Goal: Task Accomplishment & Management: Use online tool/utility

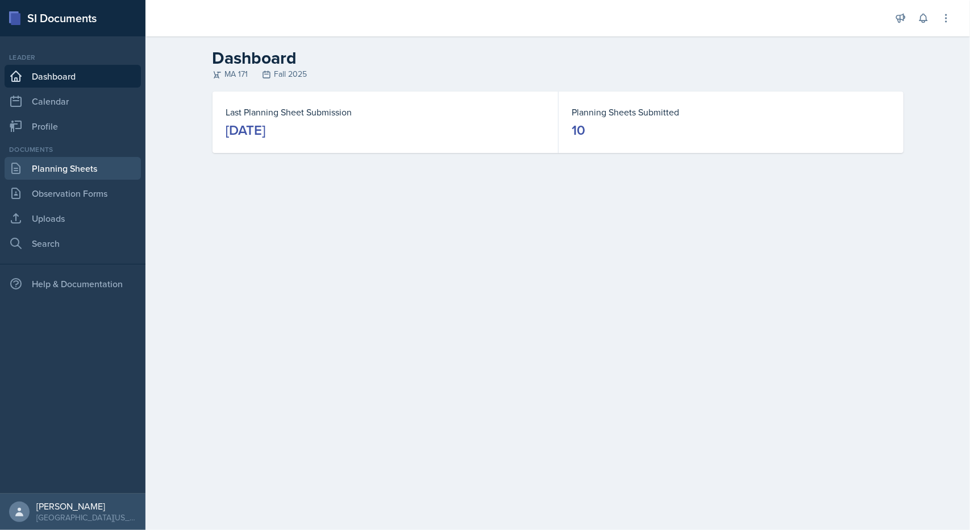
click at [89, 162] on link "Planning Sheets" at bounding box center [73, 168] width 136 height 23
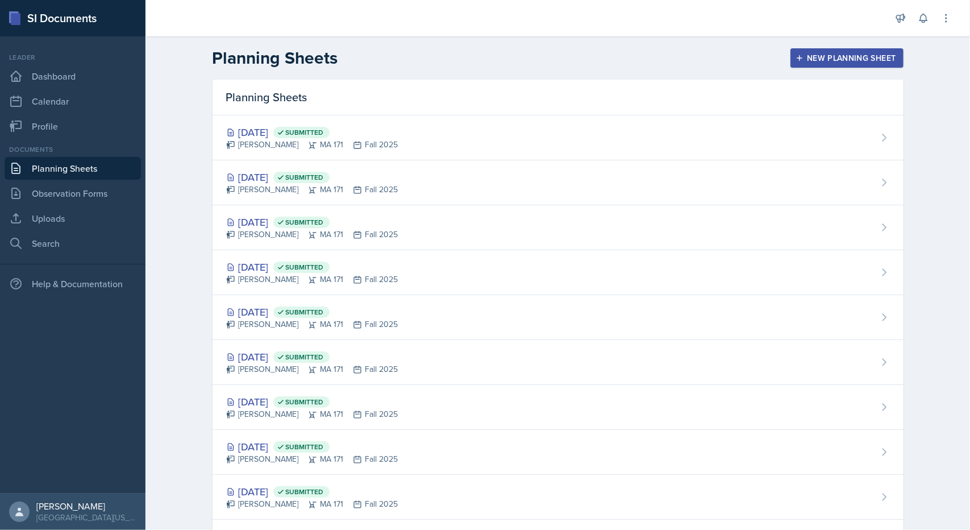
click at [799, 56] on icon "button" at bounding box center [799, 58] width 8 height 8
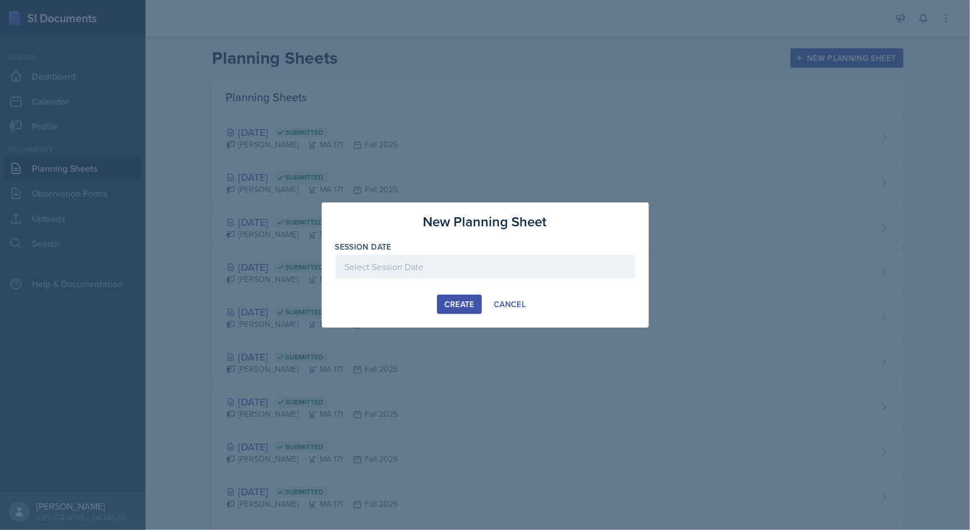
click at [447, 268] on div at bounding box center [485, 267] width 300 height 24
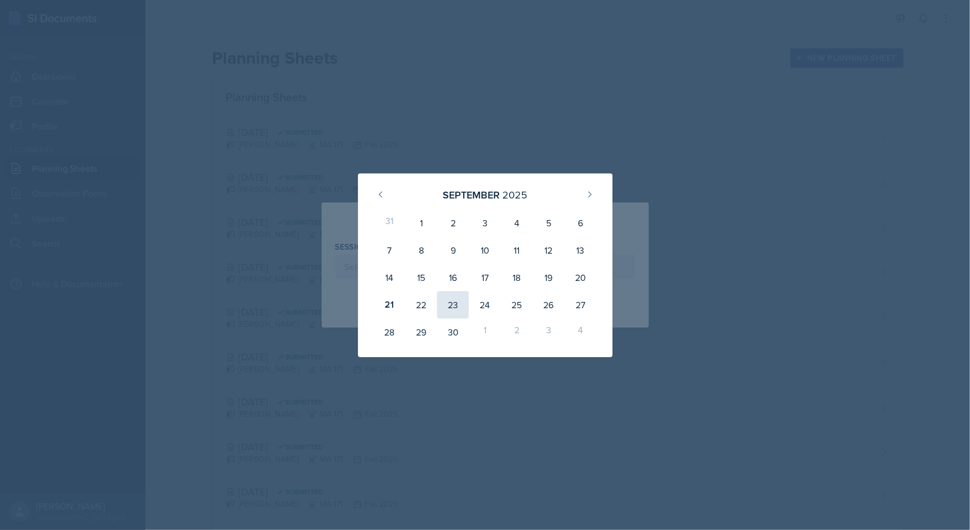
click at [448, 301] on div "23" at bounding box center [453, 304] width 32 height 27
type input "[DATE]"
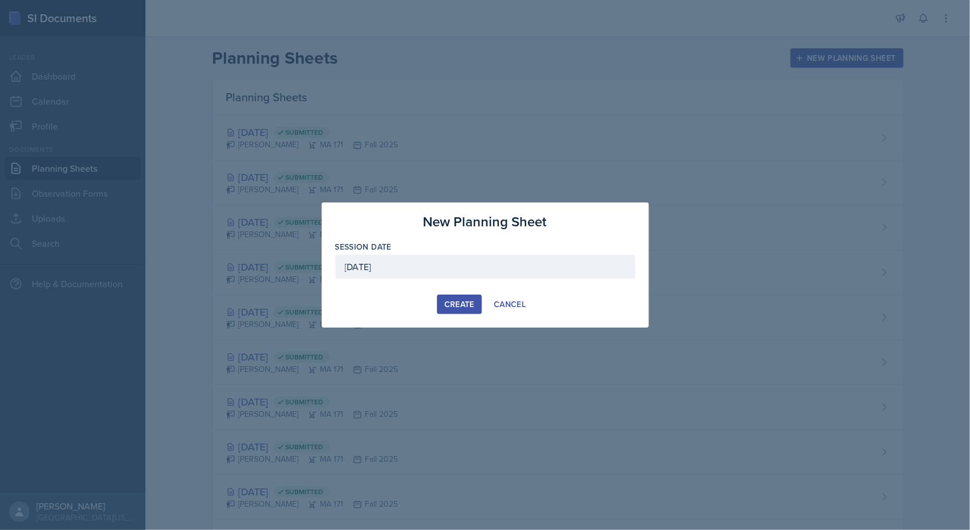
click at [448, 301] on div "Create" at bounding box center [459, 303] width 30 height 9
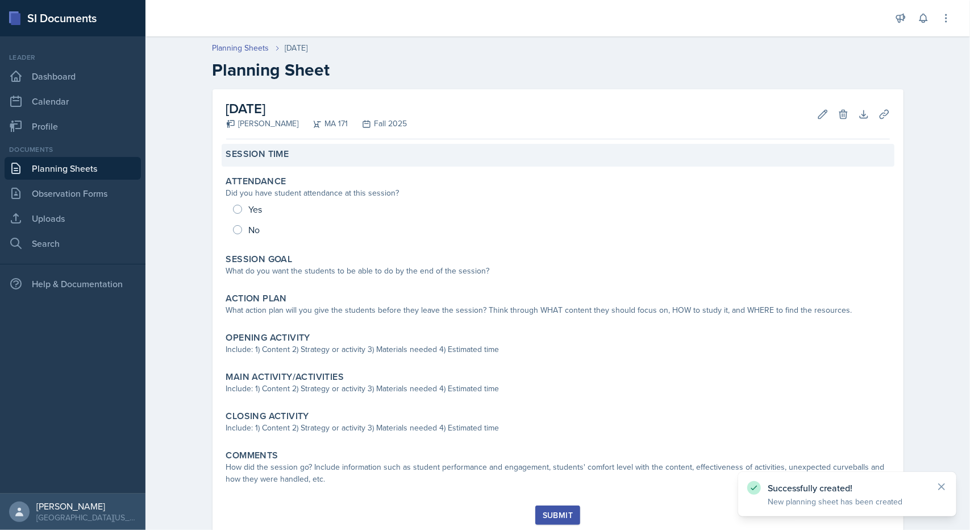
click at [368, 163] on div "Session Time" at bounding box center [558, 155] width 673 height 23
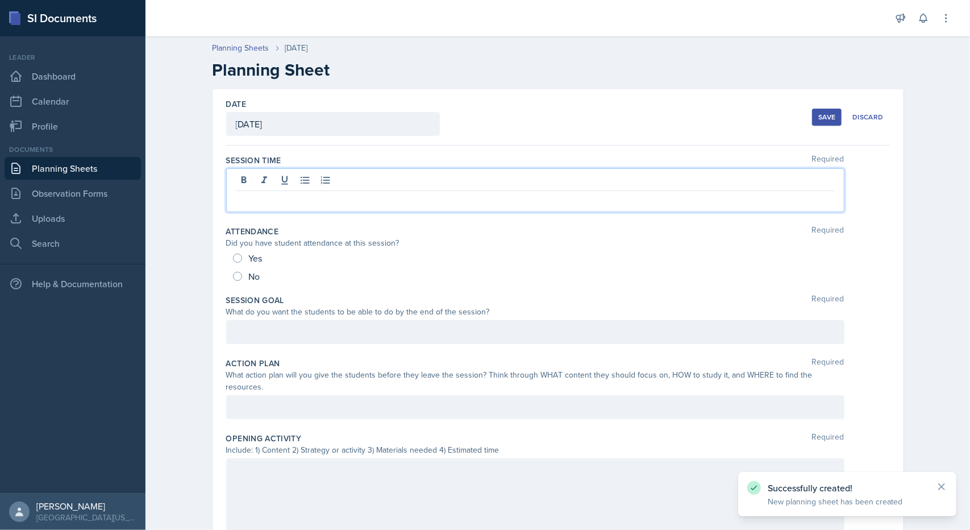
click at [338, 178] on div at bounding box center [535, 190] width 618 height 44
click at [248, 330] on div at bounding box center [535, 332] width 618 height 24
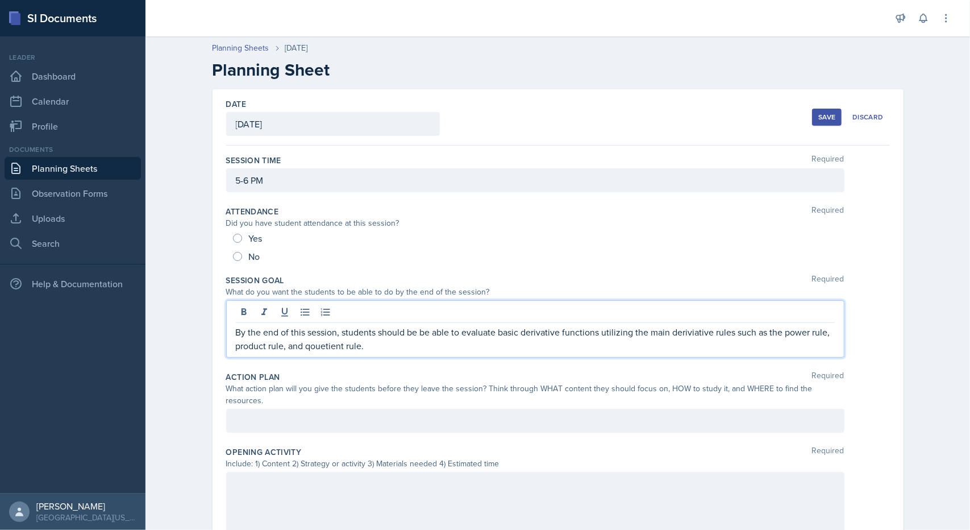
click at [327, 345] on p "By the end of this session, students should be be able to evaluate basic deriva…" at bounding box center [535, 338] width 599 height 27
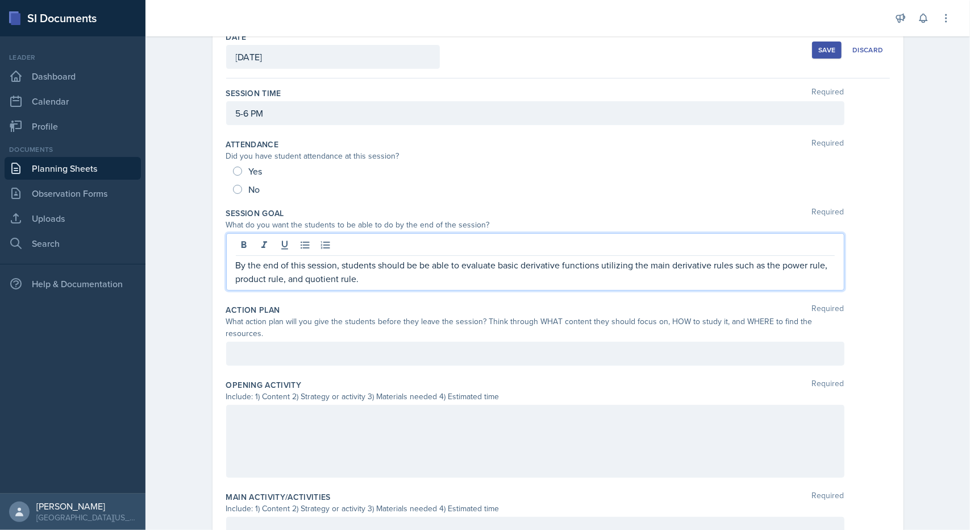
click at [373, 353] on p at bounding box center [535, 354] width 599 height 14
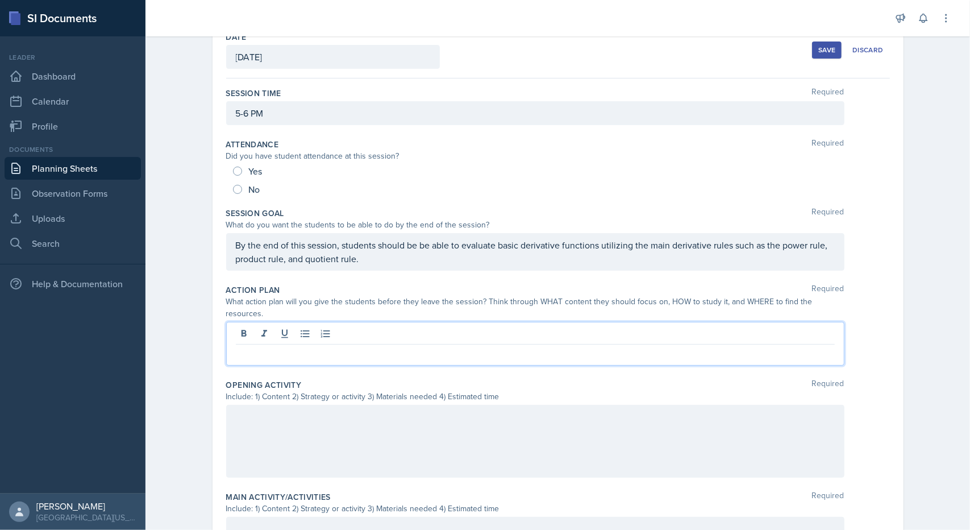
scroll to position [48, 0]
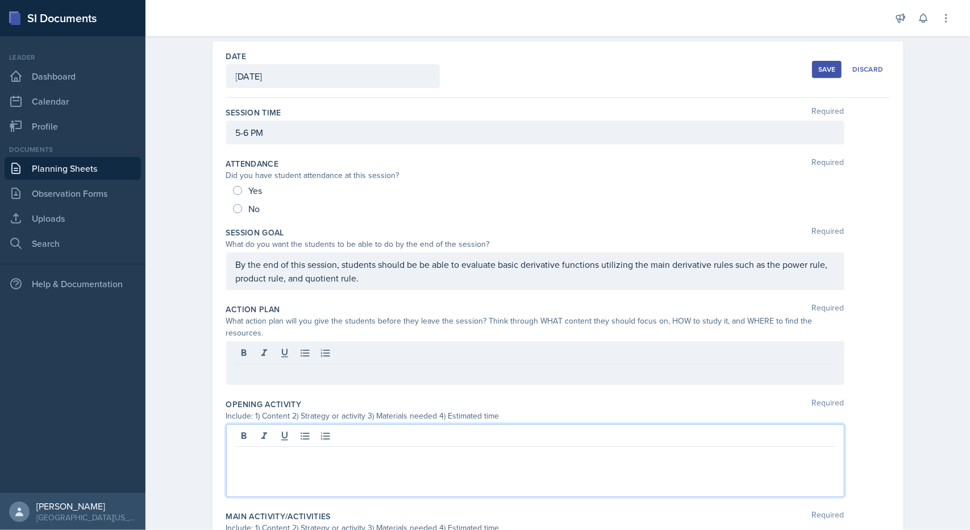
click at [341, 426] on div at bounding box center [535, 460] width 618 height 73
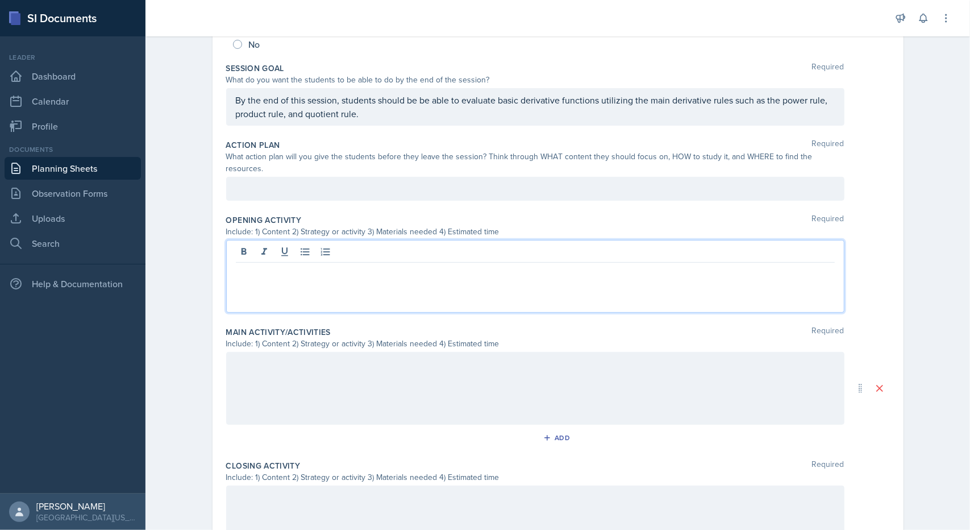
scroll to position [213, 0]
click at [742, 264] on p "For the opening activity I will be doing two lies and a truth over the derivati…" at bounding box center [535, 271] width 599 height 14
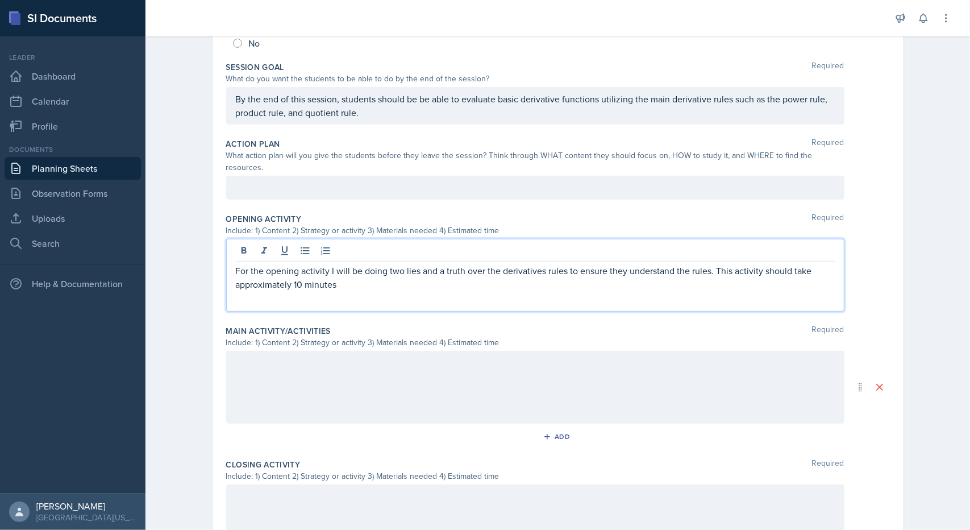
scroll to position [0, 0]
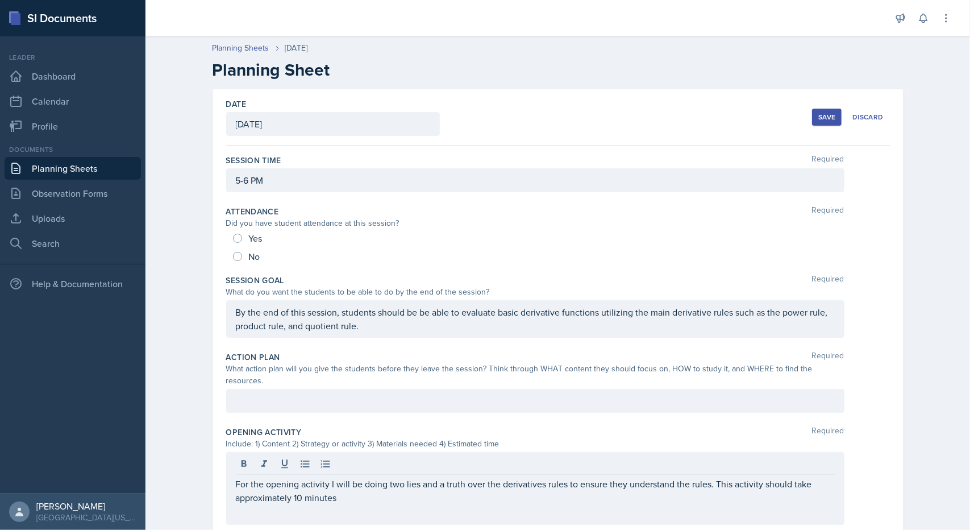
click at [827, 115] on div "Save" at bounding box center [826, 117] width 17 height 9
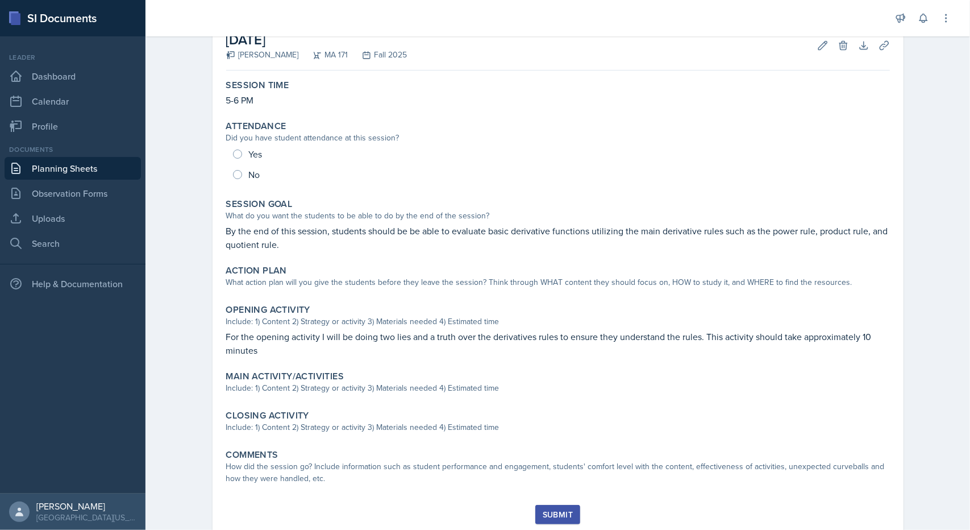
scroll to position [103, 0]
